Goal: Transaction & Acquisition: Purchase product/service

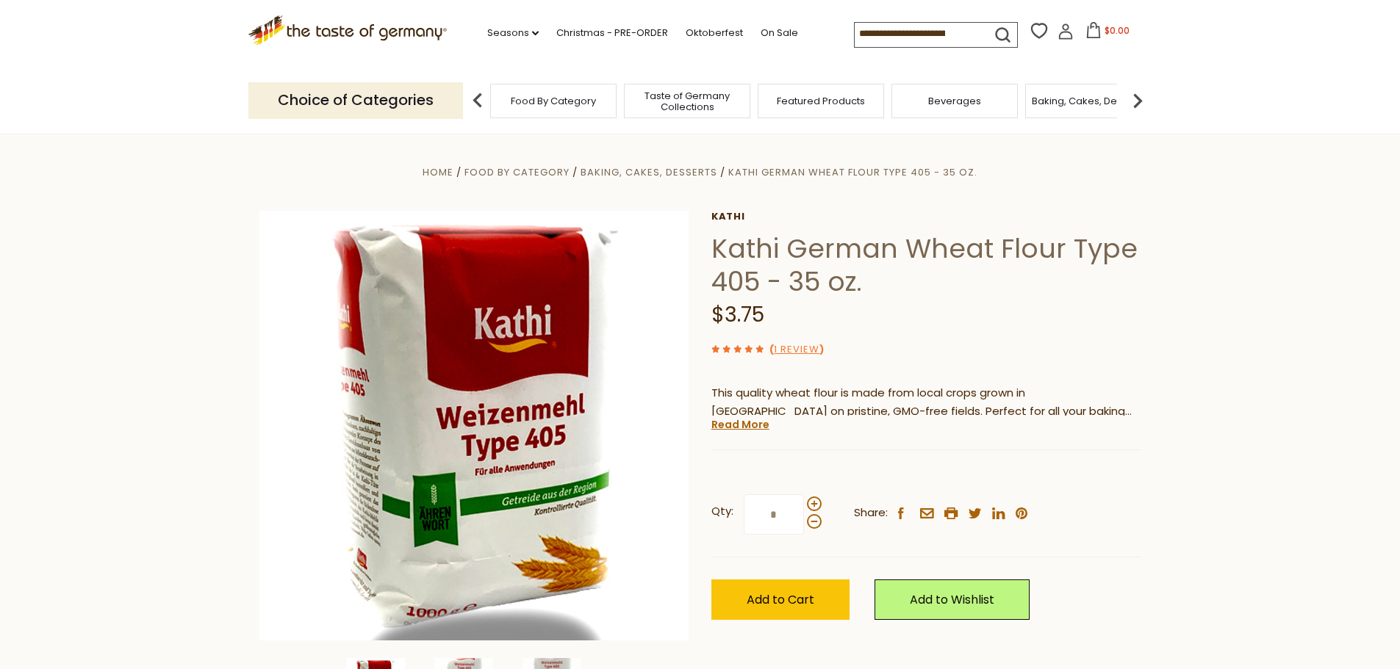
scroll to position [73, 0]
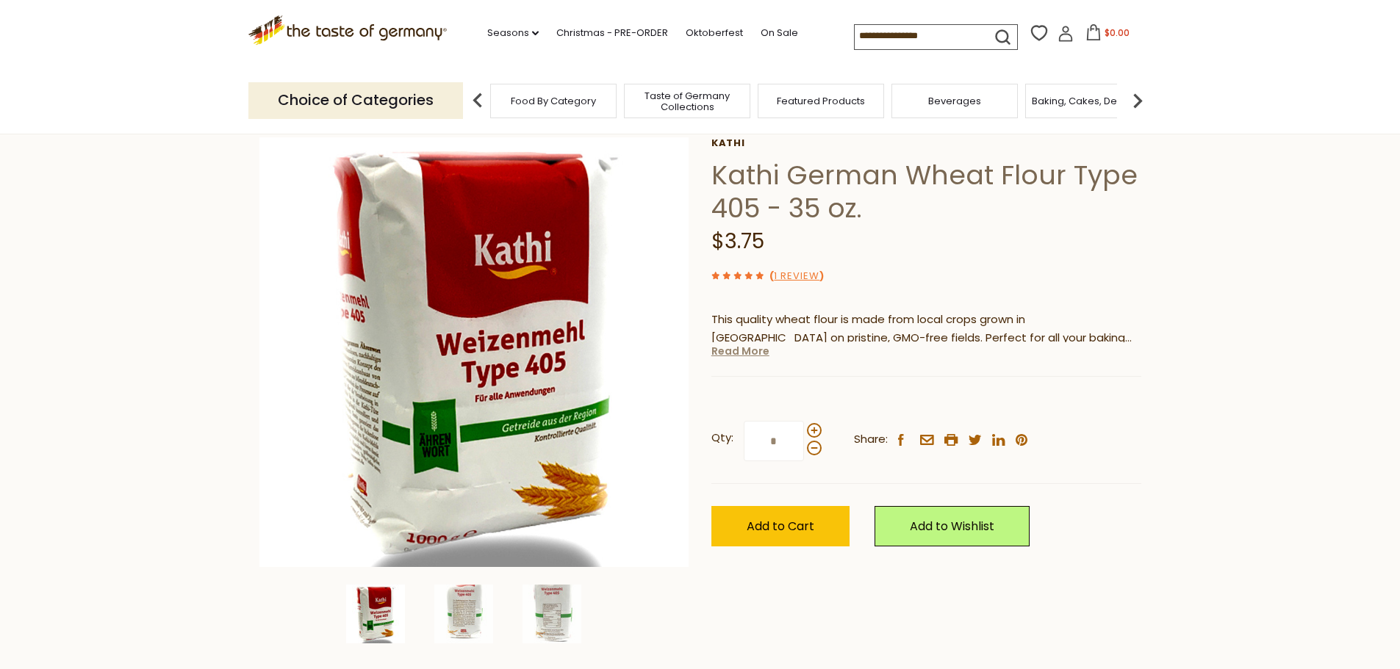
click at [743, 353] on link "Read More" at bounding box center [740, 351] width 58 height 15
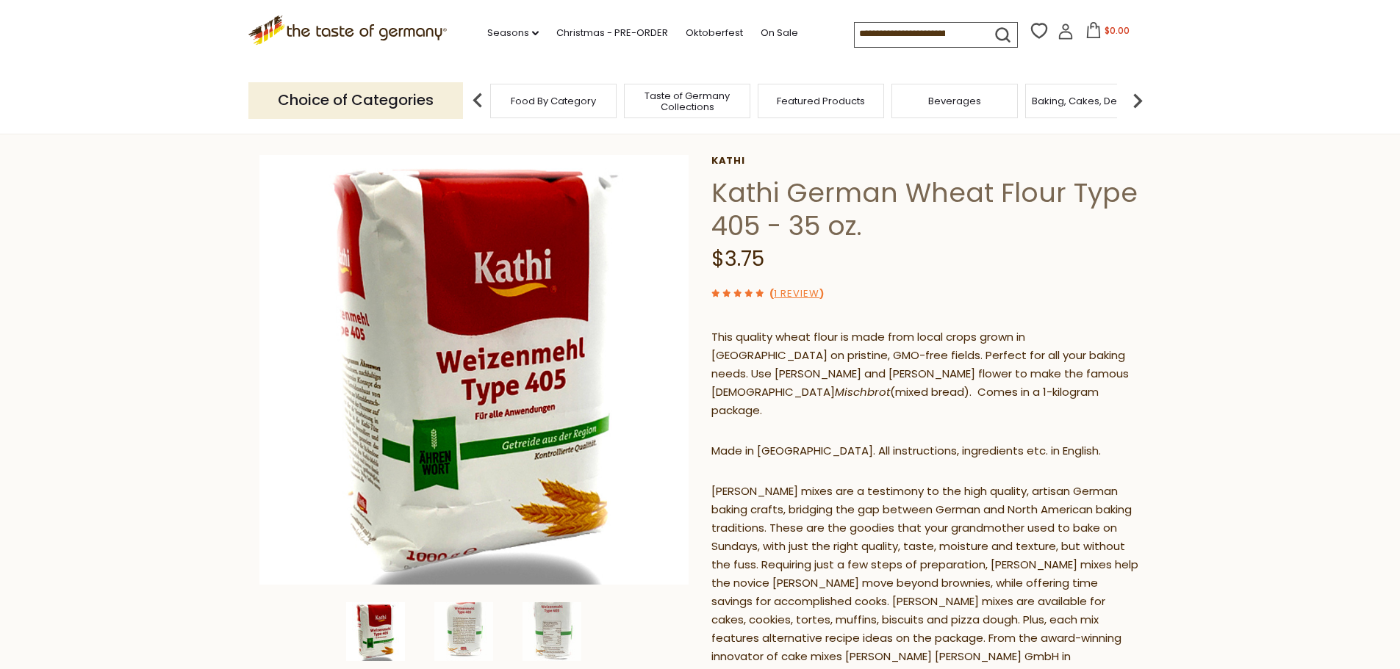
scroll to position [0, 0]
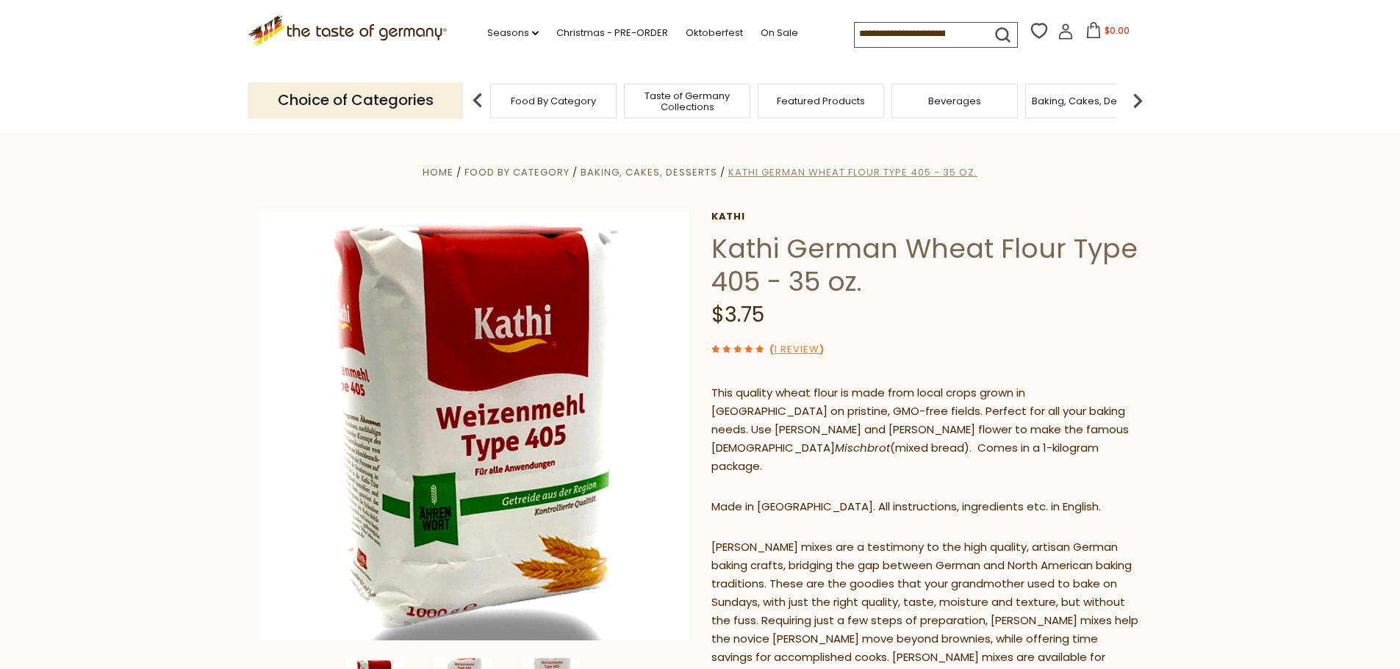
click at [789, 170] on span "Kathi German Wheat Flour Type 405 - 35 oz." at bounding box center [852, 172] width 249 height 14
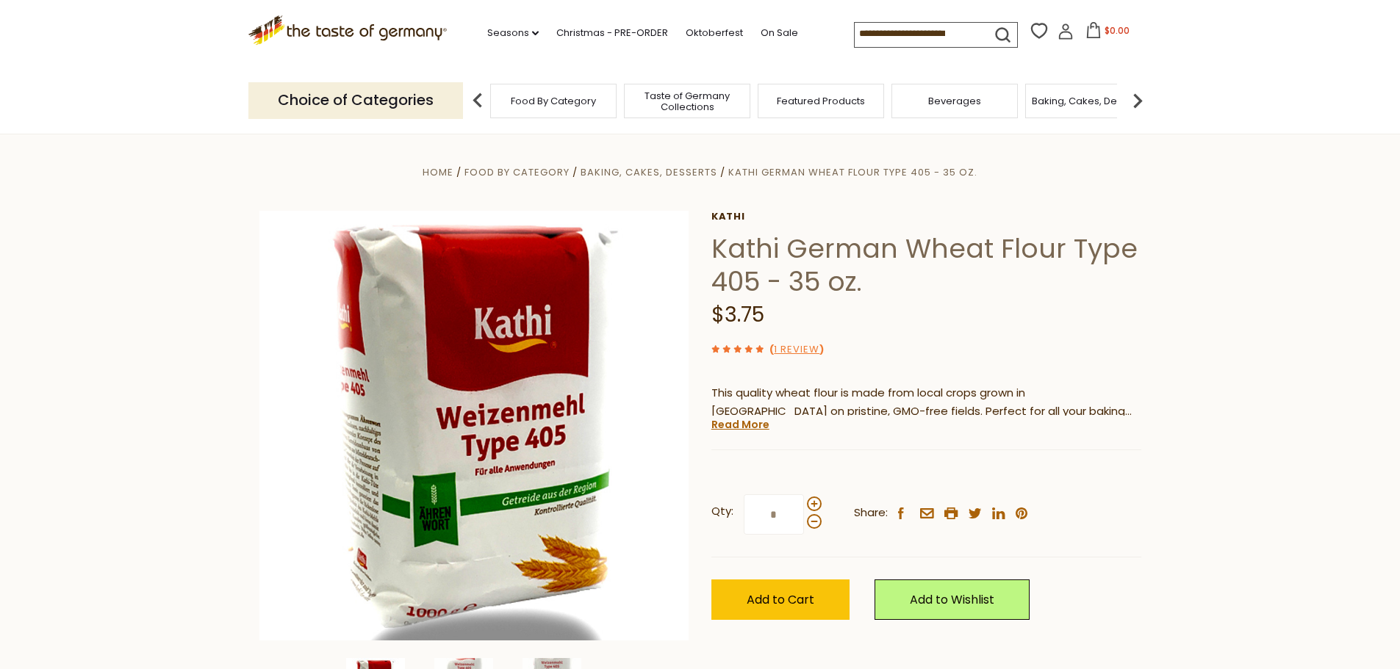
click at [666, 161] on section "Home Food By Category Baking, Cakes, Desserts [PERSON_NAME] German Wheat Flour …" at bounding box center [700, 461] width 1400 height 654
click at [660, 175] on span "Baking, Cakes, Desserts" at bounding box center [648, 172] width 137 height 14
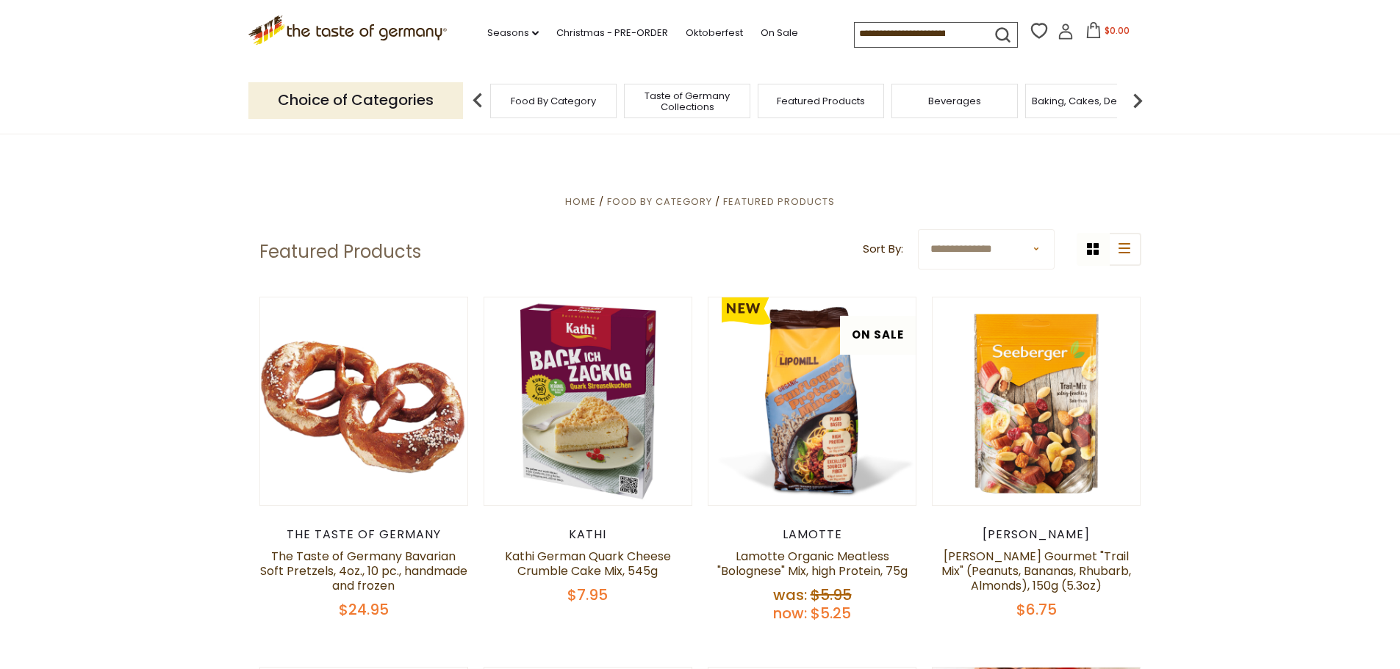
click at [1073, 98] on span "Baking, Cakes, Desserts" at bounding box center [1088, 101] width 114 height 11
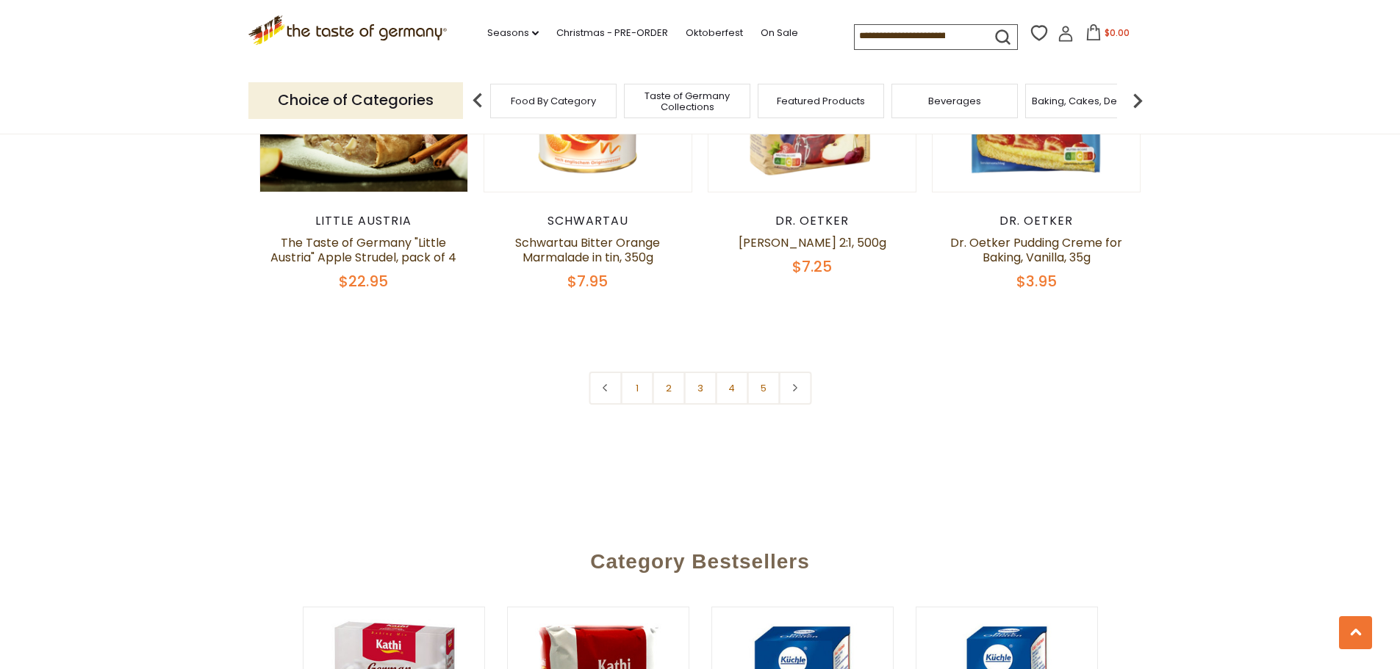
scroll to position [3526, 0]
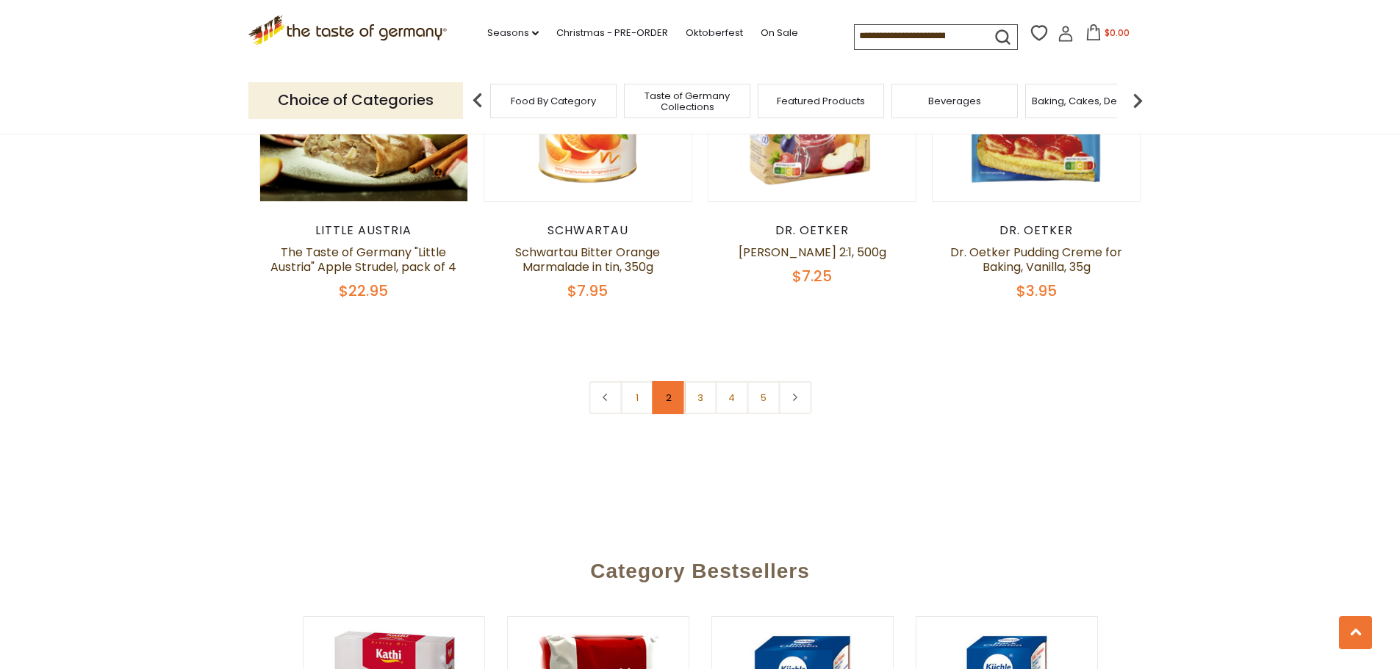
click at [665, 381] on link "2" at bounding box center [668, 397] width 33 height 33
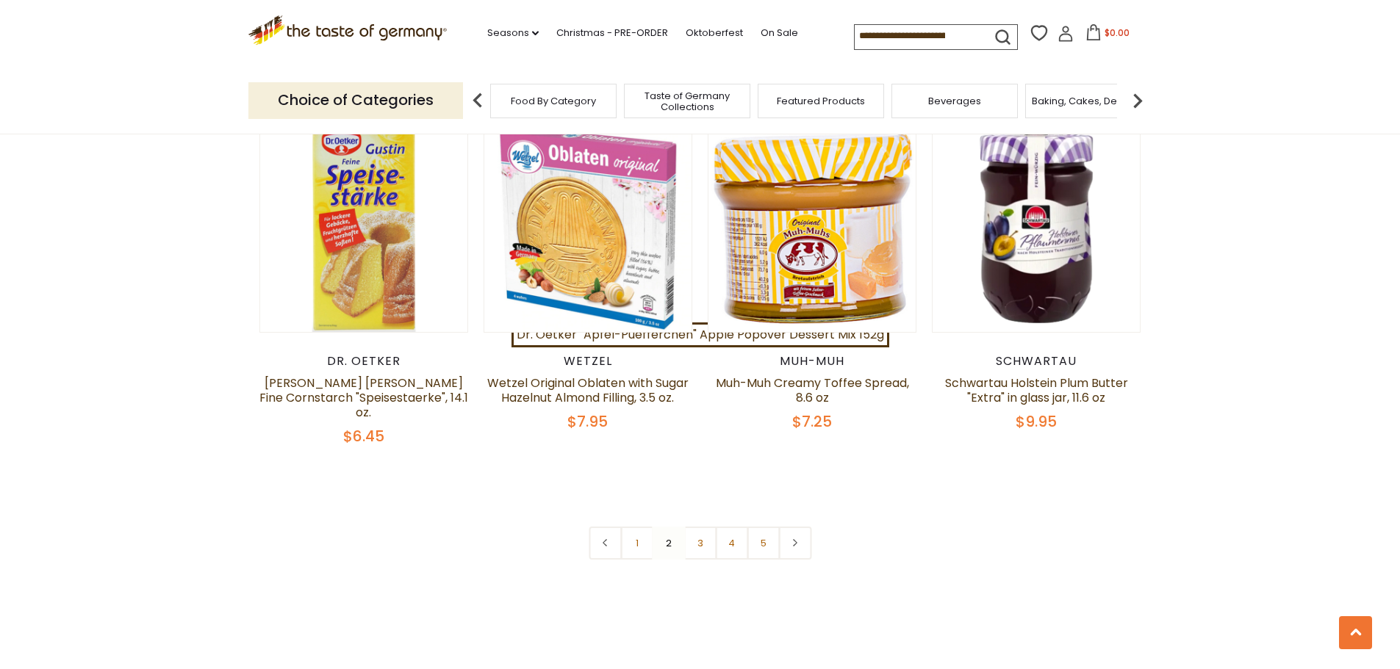
scroll to position [3591, 0]
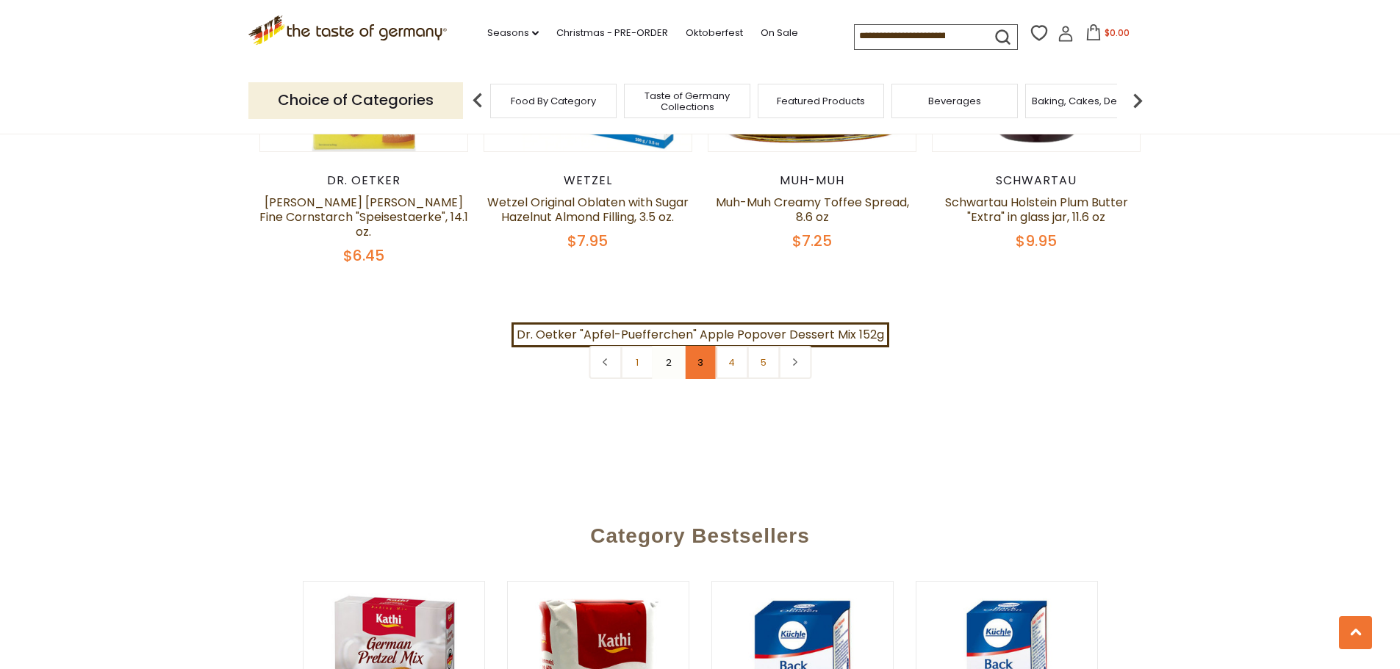
click at [699, 346] on link "3" at bounding box center [699, 362] width 33 height 33
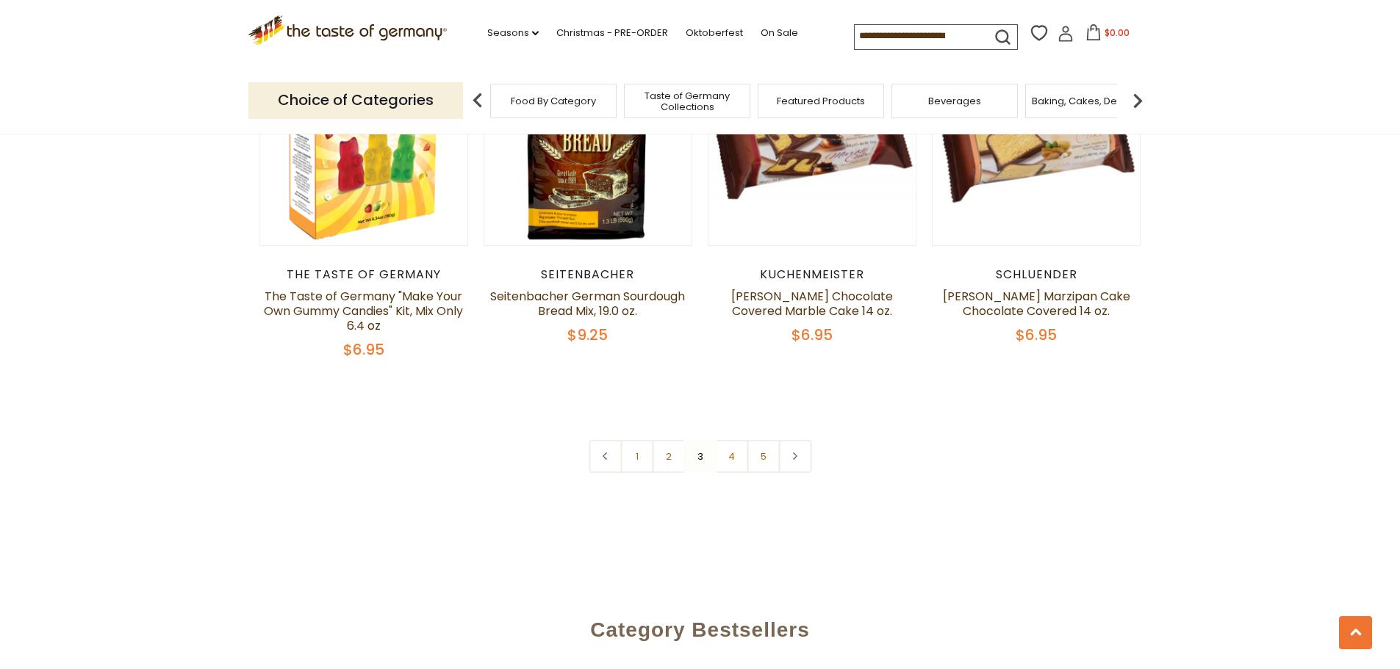
scroll to position [3517, 0]
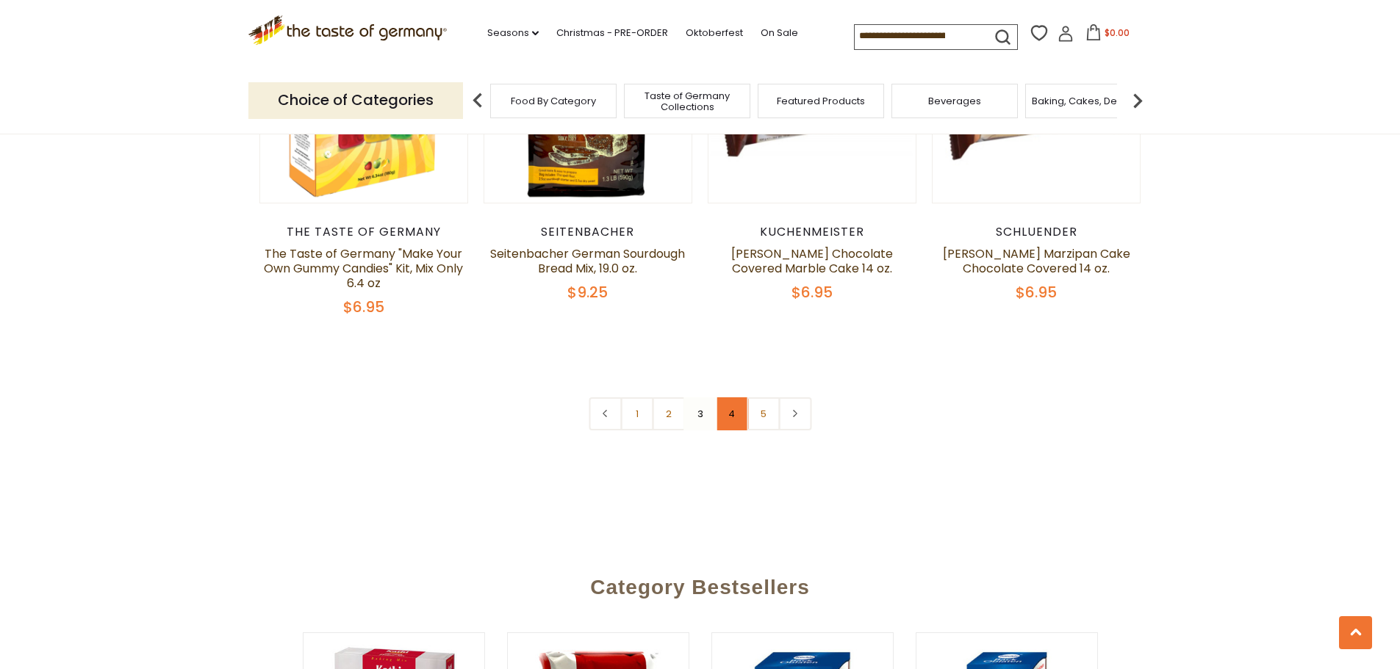
click at [730, 428] on link "4" at bounding box center [731, 413] width 33 height 33
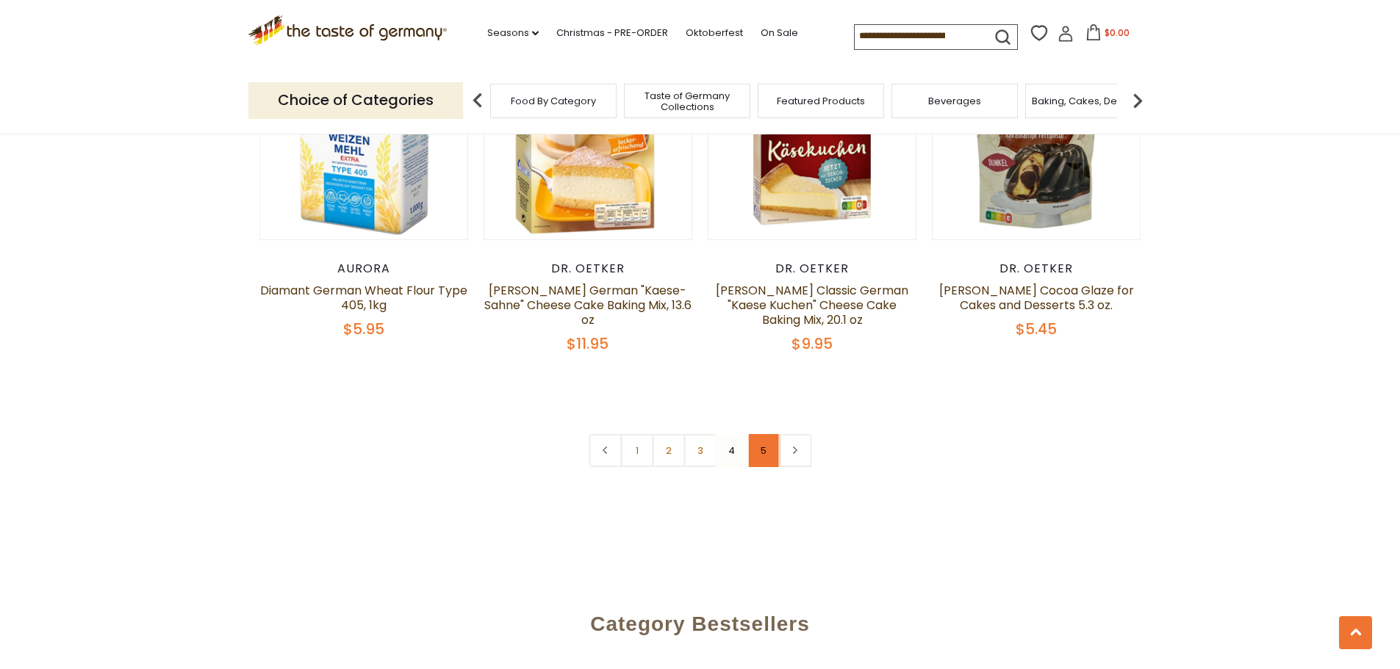
click at [760, 434] on link "5" at bounding box center [762, 450] width 33 height 33
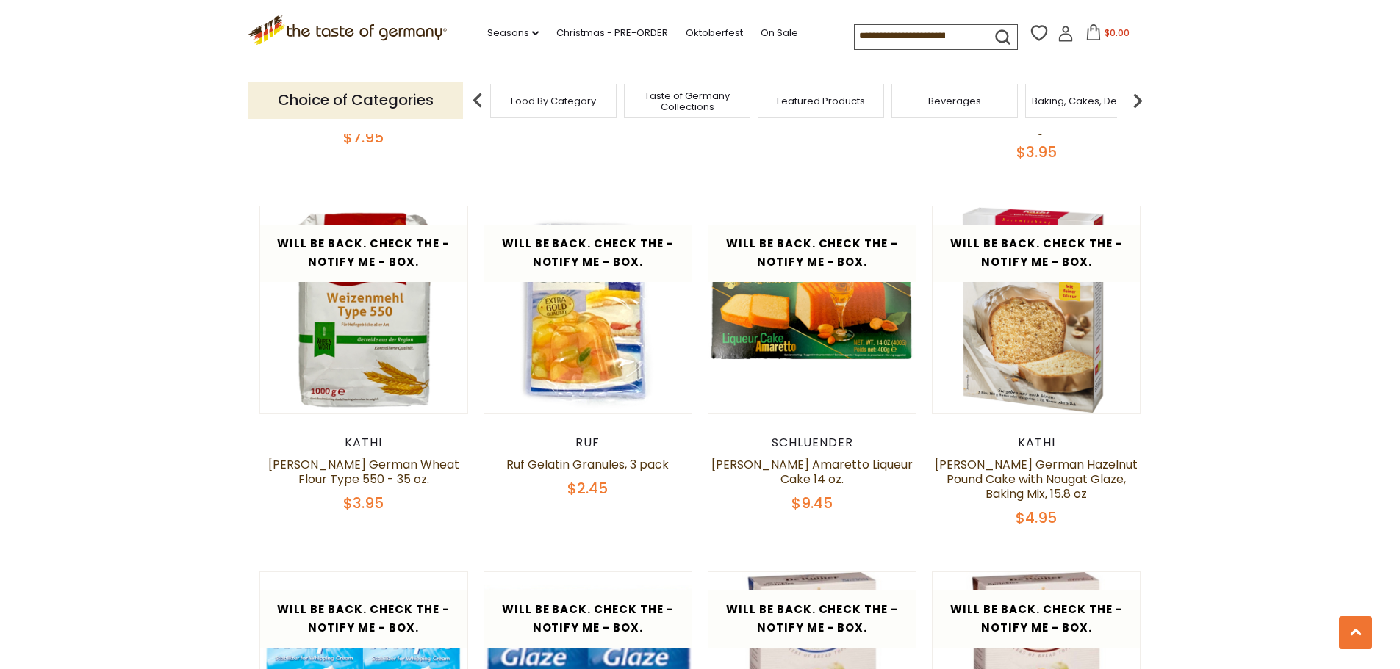
scroll to position [1543, 0]
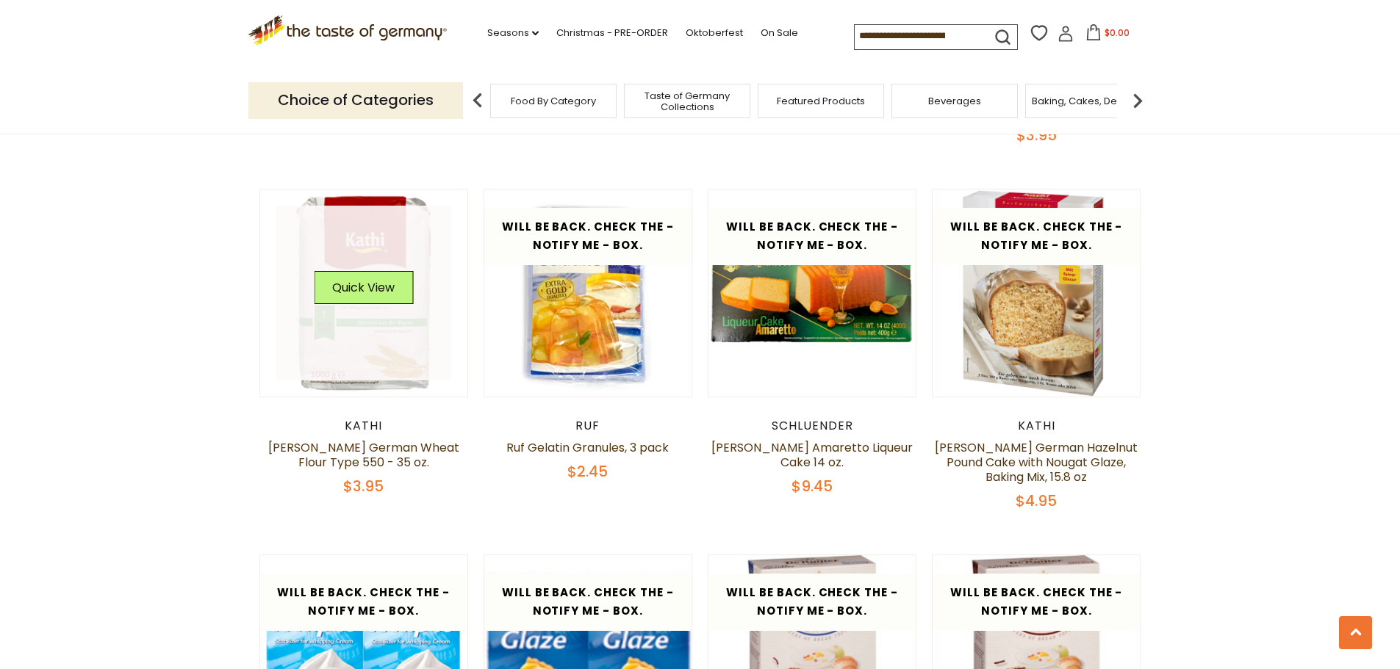
click at [370, 297] on link at bounding box center [363, 293] width 175 height 175
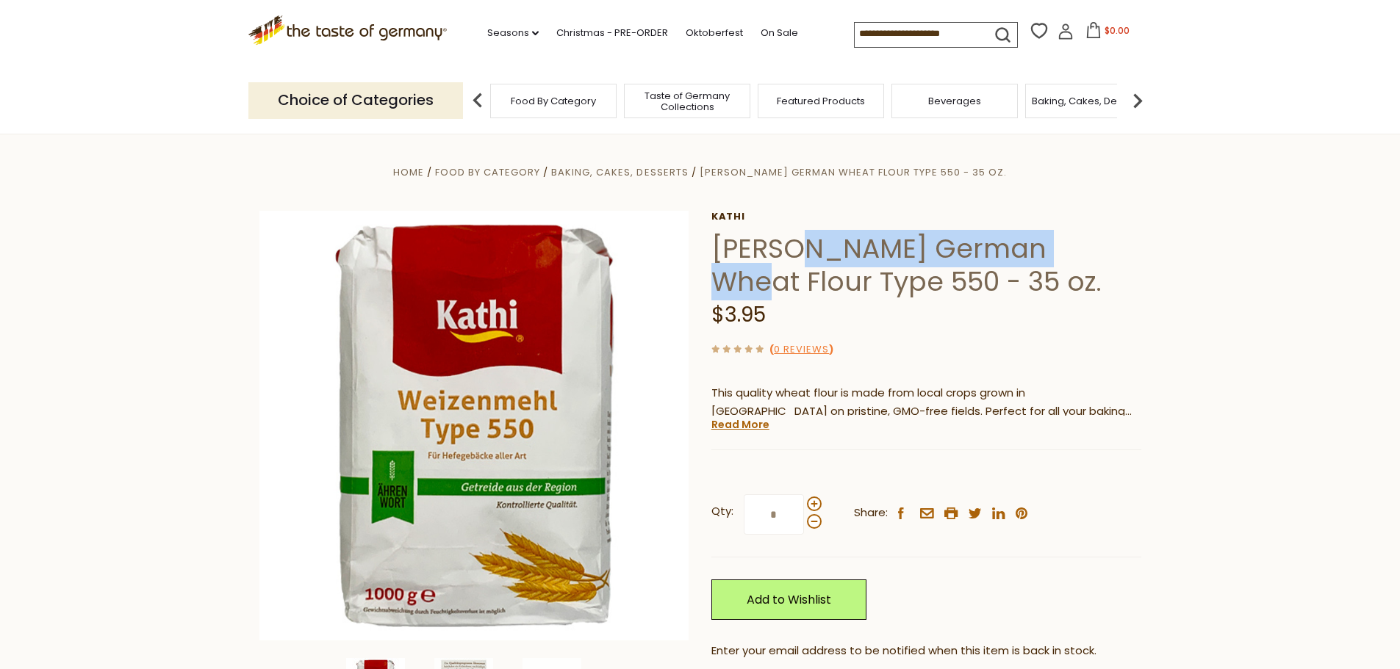
drag, startPoint x: 829, startPoint y: 247, endPoint x: 1060, endPoint y: 244, distance: 230.7
click at [1060, 244] on h1 "[PERSON_NAME] German Wheat Flour Type 550 - 35 oz." at bounding box center [926, 265] width 430 height 66
copy h1 "German Wheat Flour"
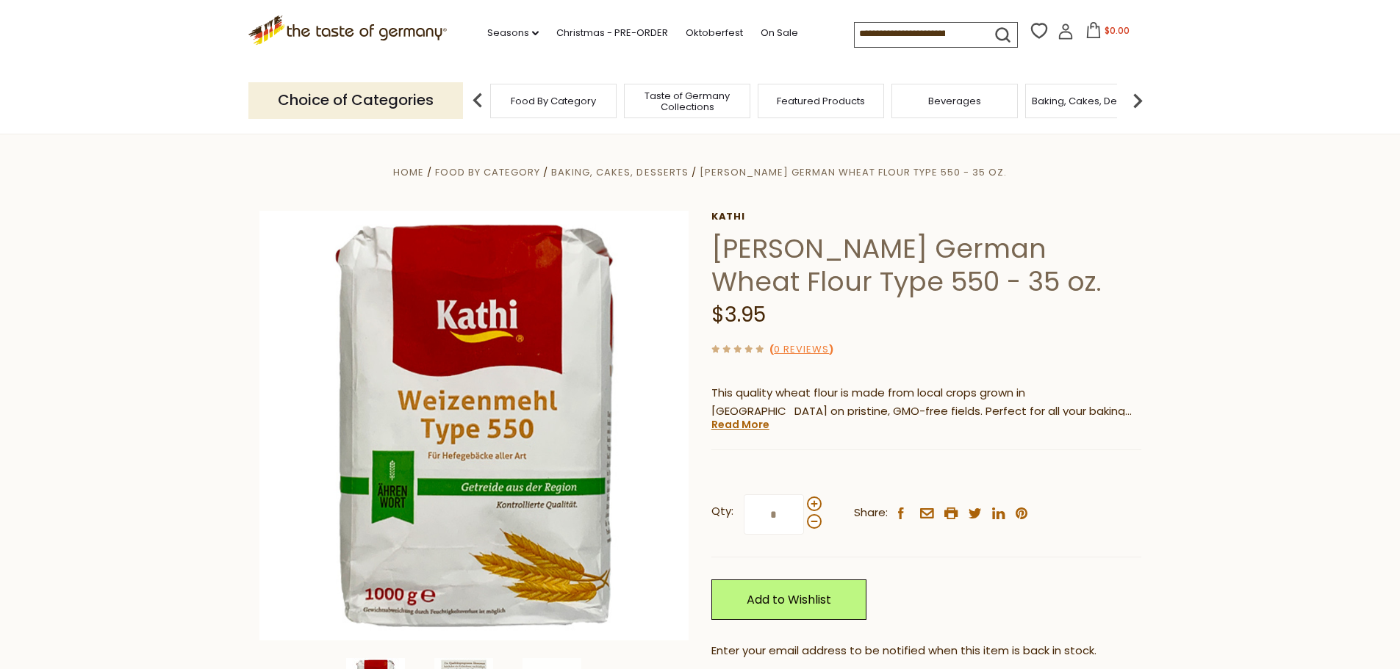
click at [1001, 343] on div "( 0 Reviews )" at bounding box center [926, 349] width 430 height 18
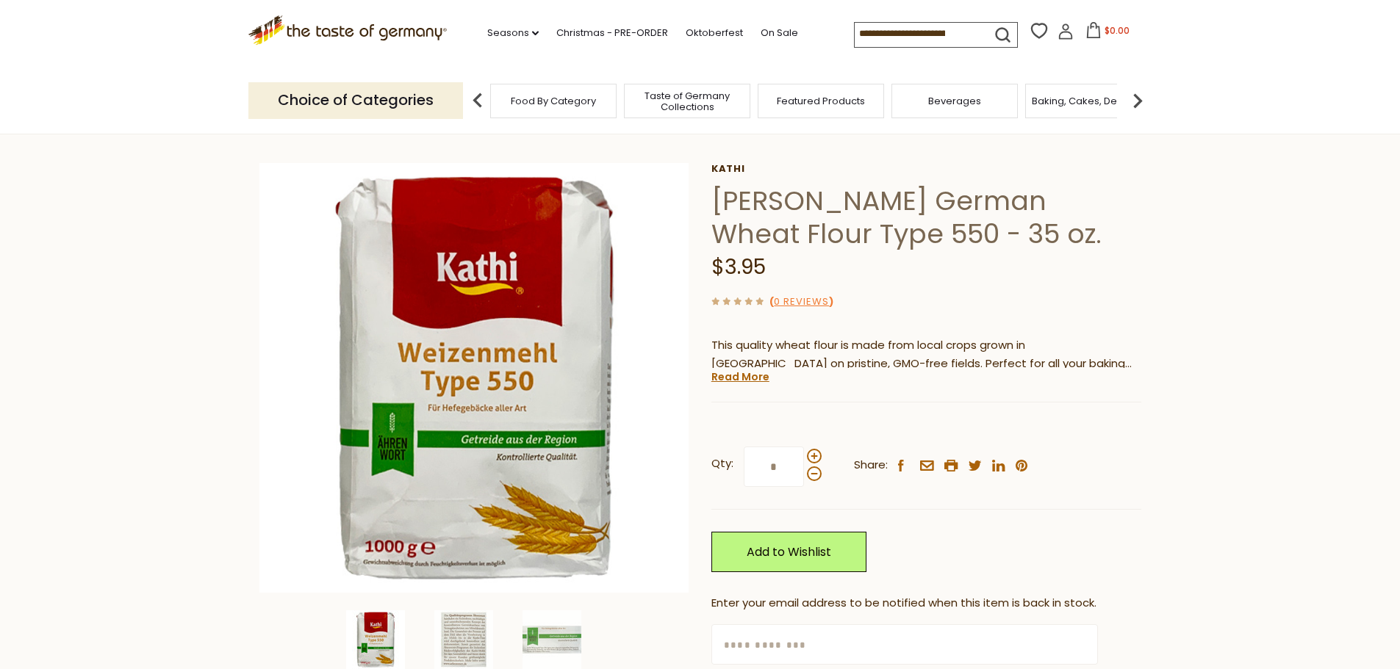
scroll to position [73, 0]
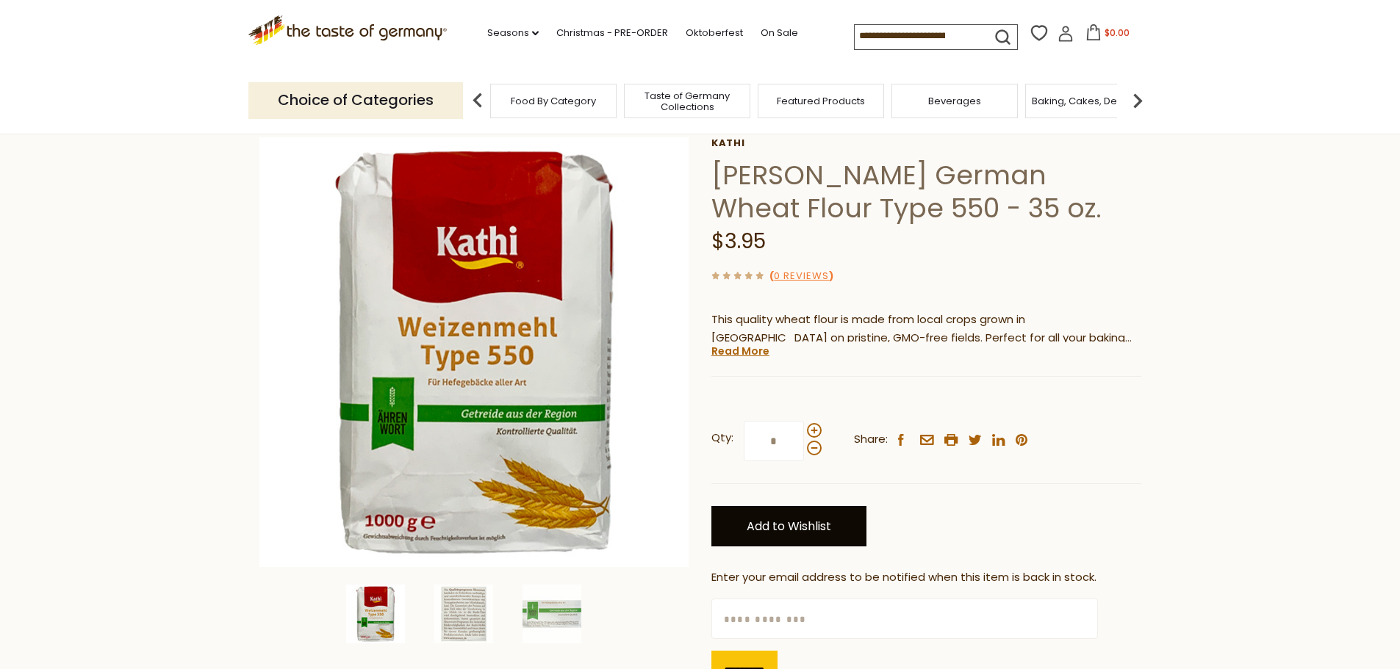
click at [802, 525] on link "Add to Wishlist" at bounding box center [788, 526] width 155 height 40
